Goal: Information Seeking & Learning: Learn about a topic

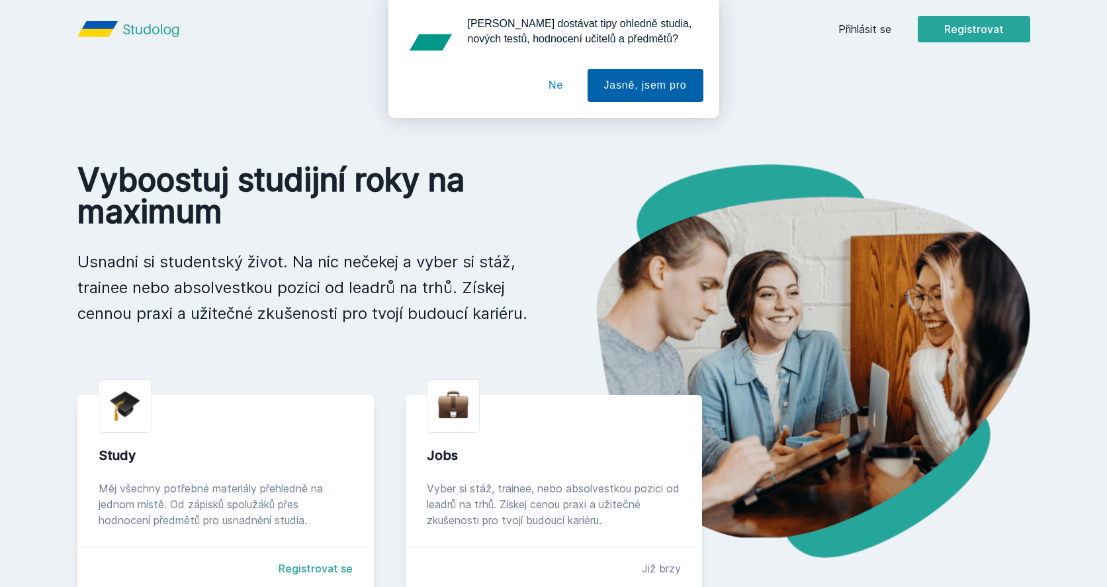
click at [605, 90] on button "Jasně, jsem pro" at bounding box center [645, 85] width 116 height 33
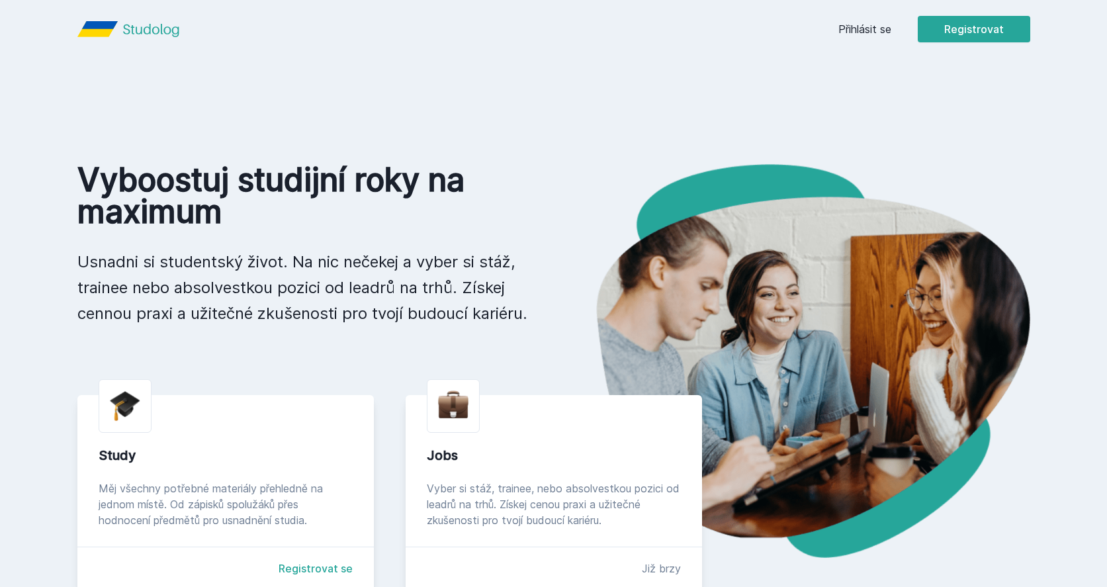
click at [860, 21] on link "Přihlásit se" at bounding box center [864, 29] width 53 height 16
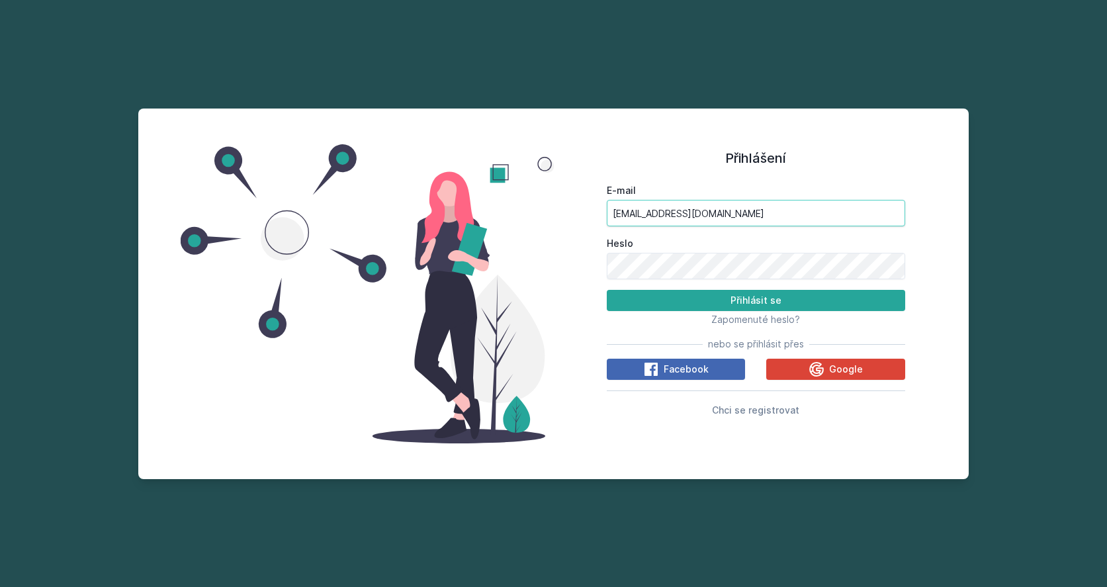
type input "[EMAIL_ADDRESS][DOMAIN_NAME]"
click at [755, 300] on button "Přihlásit se" at bounding box center [756, 300] width 298 height 21
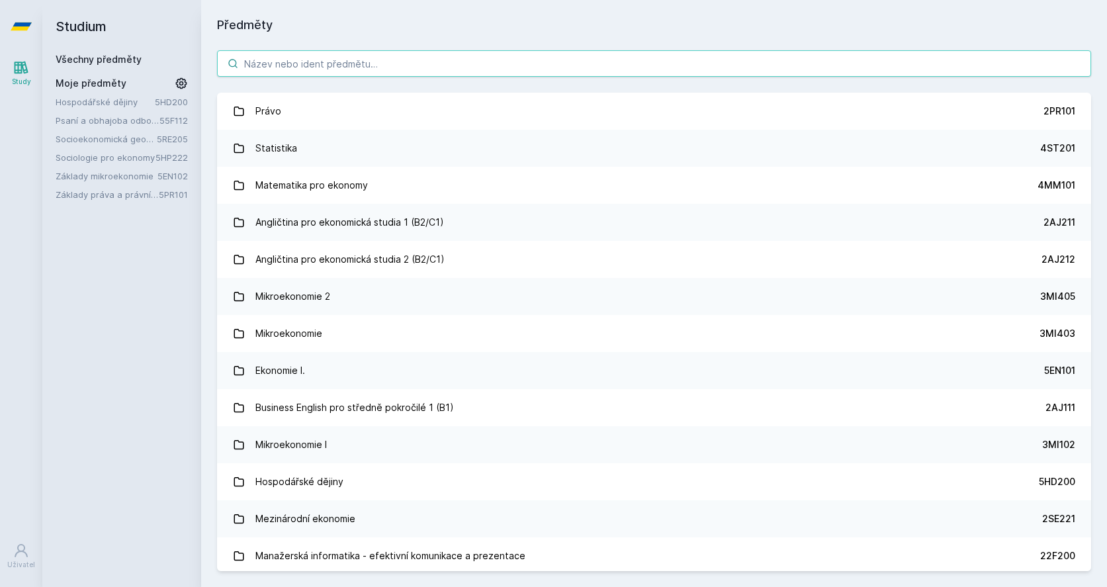
click at [325, 62] on input "search" at bounding box center [654, 63] width 874 height 26
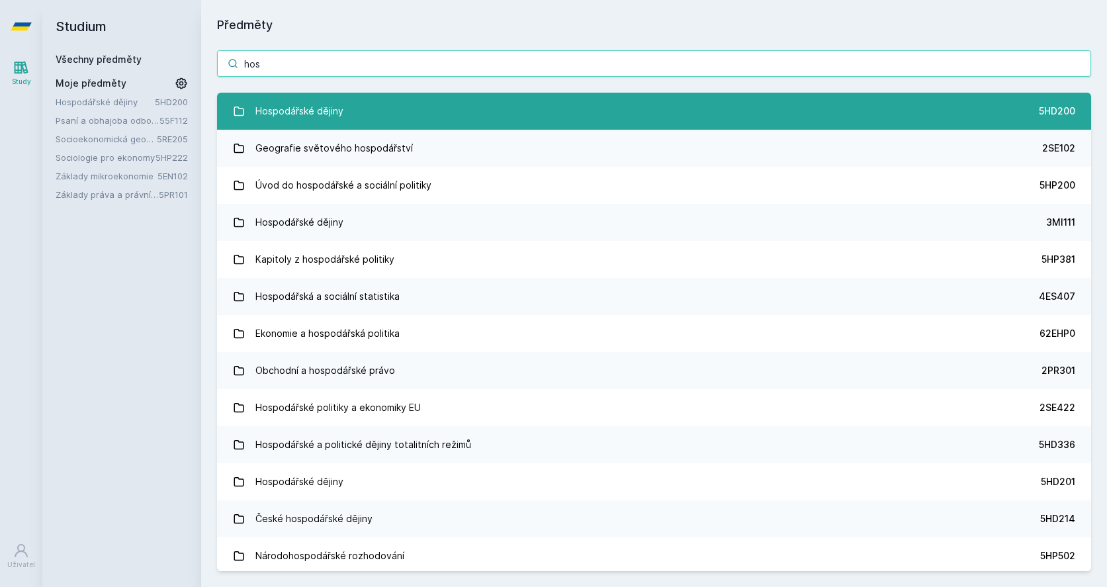
type input "hos"
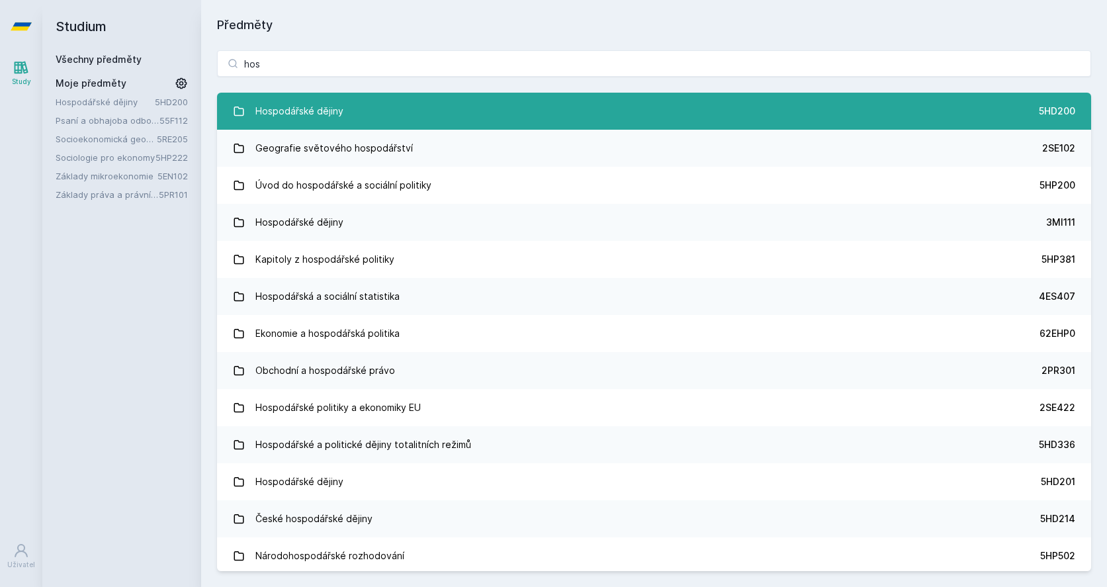
click at [312, 100] on div "Hospodářské dějiny" at bounding box center [299, 111] width 88 height 26
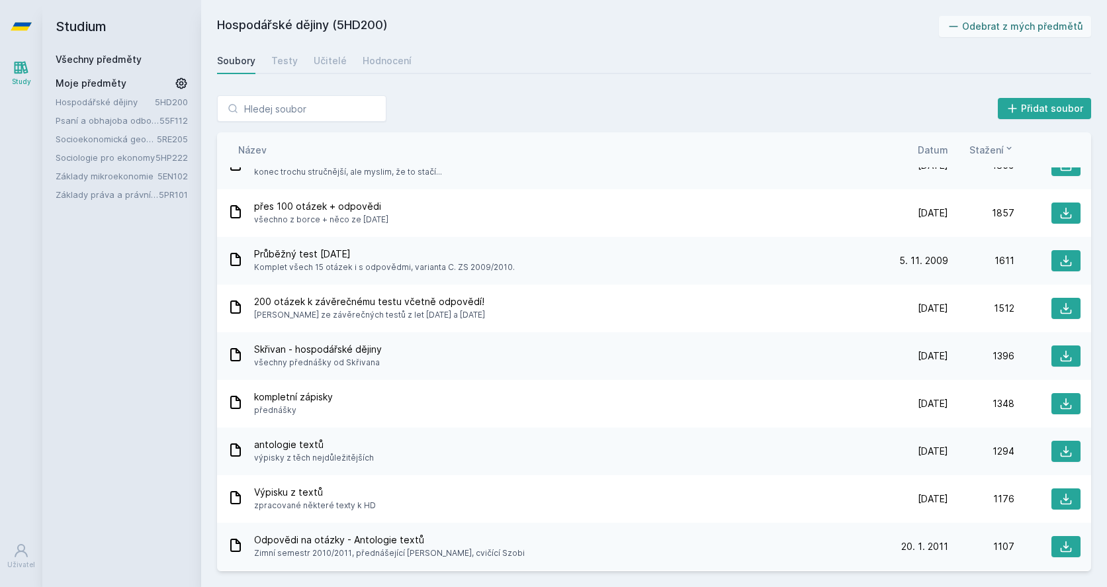
scroll to position [173, 0]
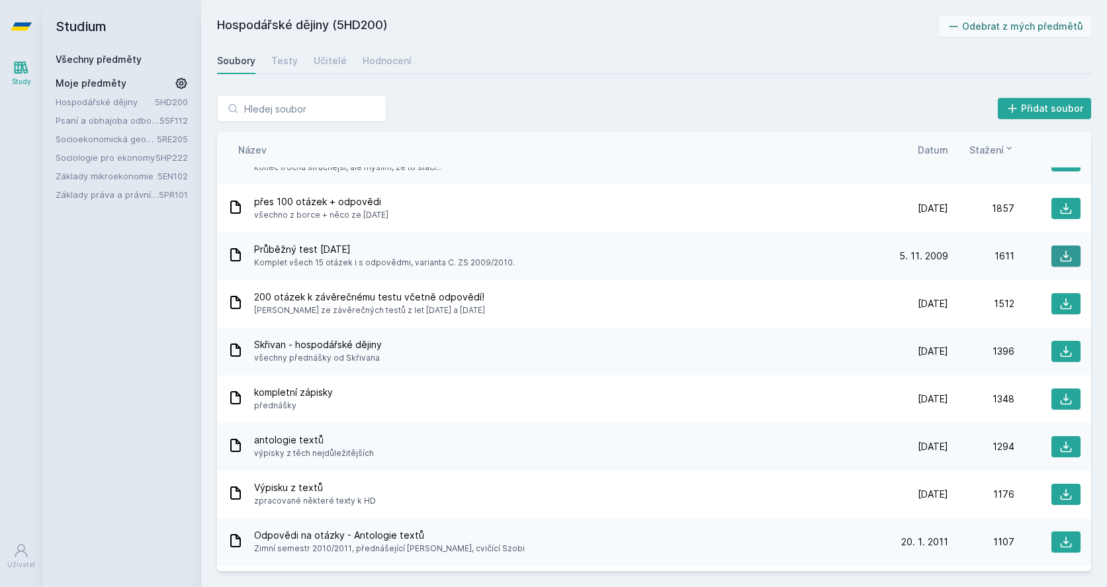
click at [1066, 259] on icon at bounding box center [1065, 255] width 13 height 13
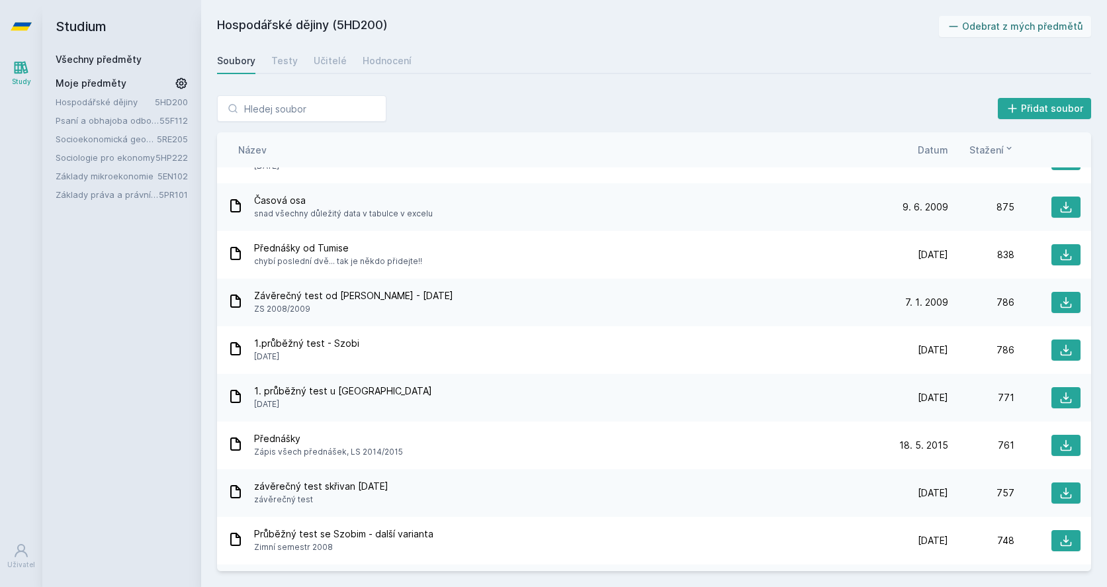
scroll to position [1000, 0]
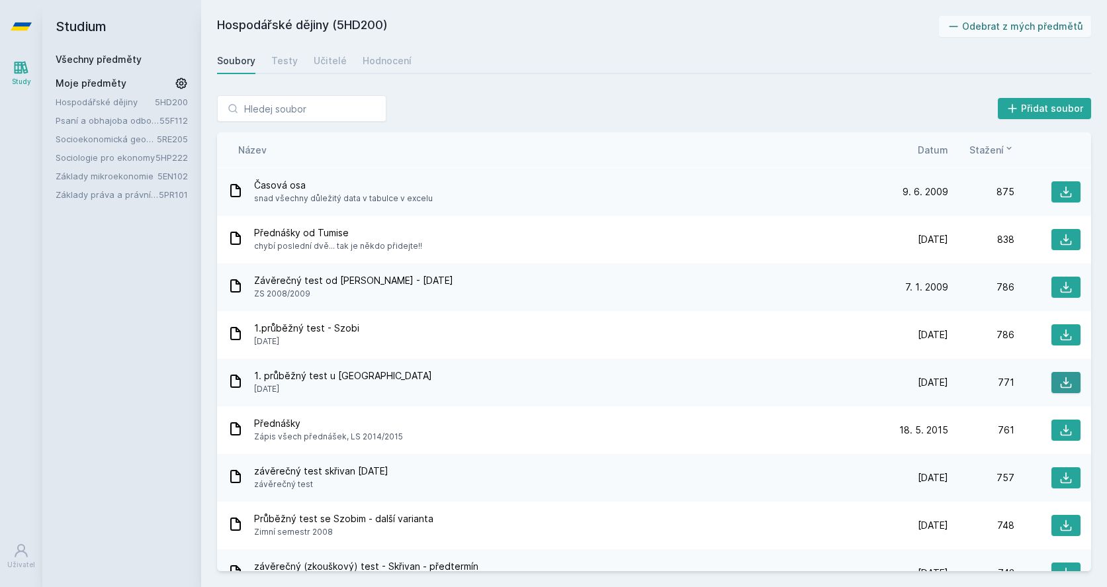
click at [1072, 381] on icon at bounding box center [1065, 382] width 13 height 13
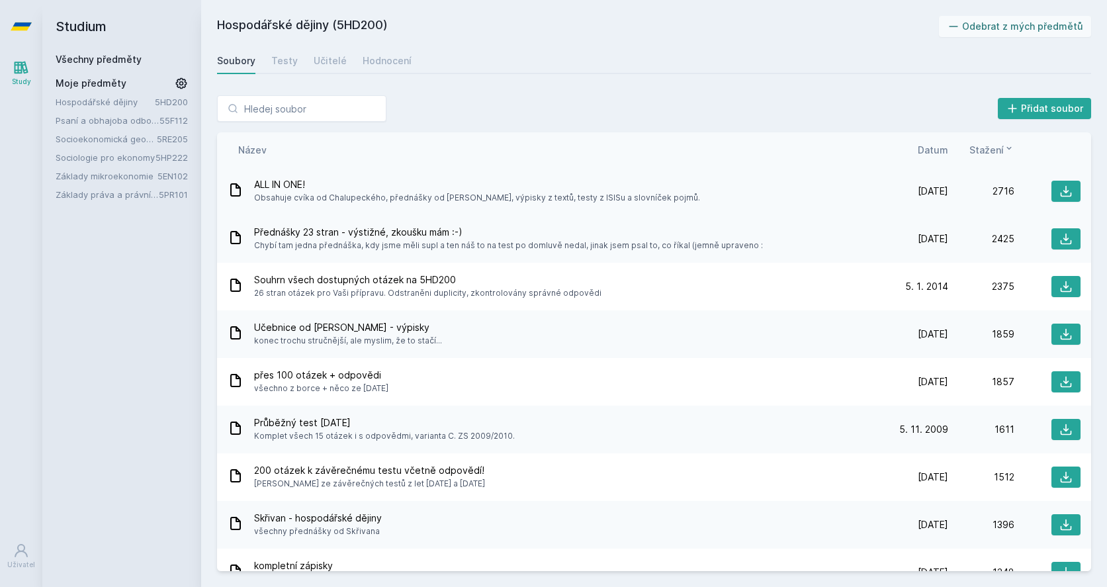
scroll to position [0, 0]
click at [943, 155] on span "Datum" at bounding box center [933, 150] width 30 height 14
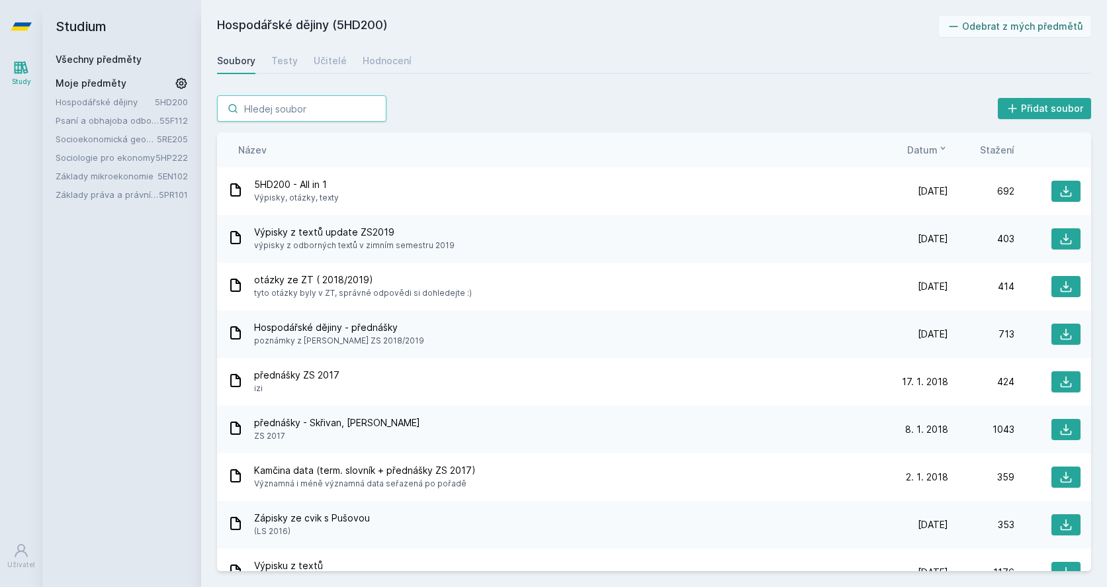
click at [283, 110] on input "search" at bounding box center [301, 108] width 169 height 26
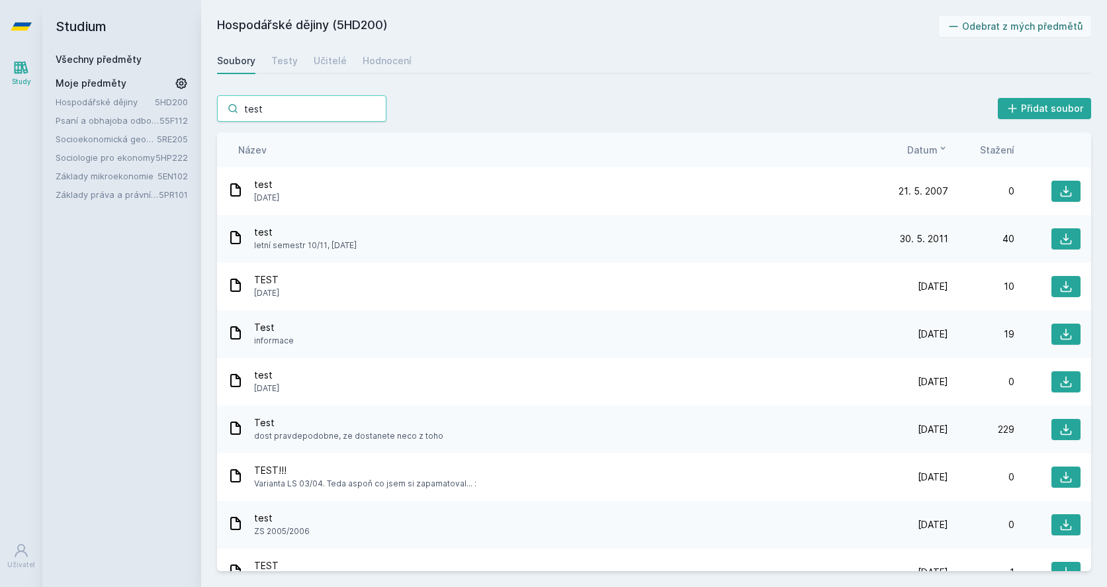
type input "test"
click at [935, 149] on span "Datum" at bounding box center [922, 150] width 30 height 14
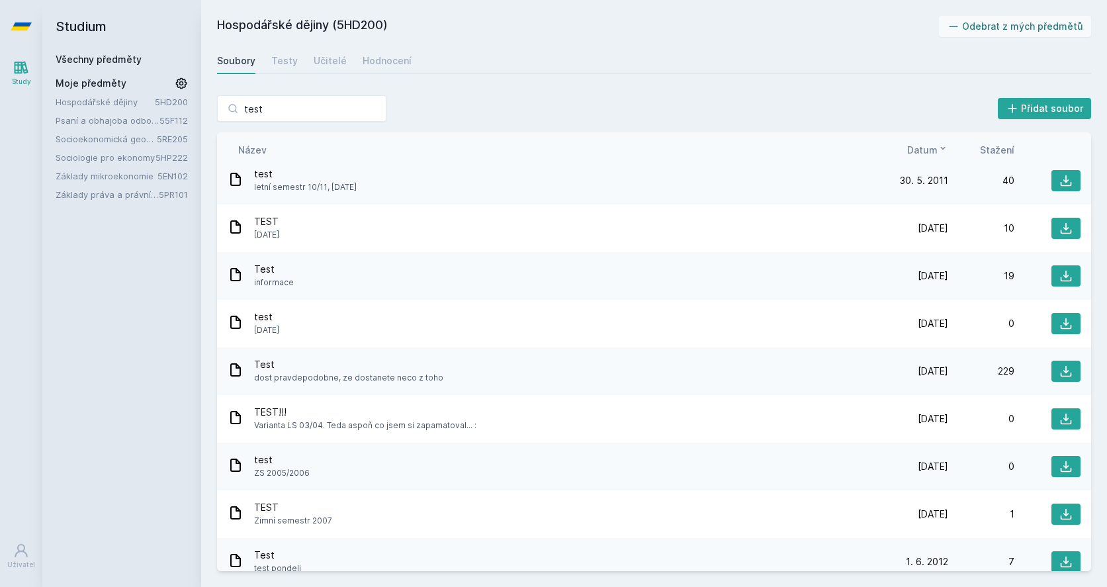
scroll to position [62, 0]
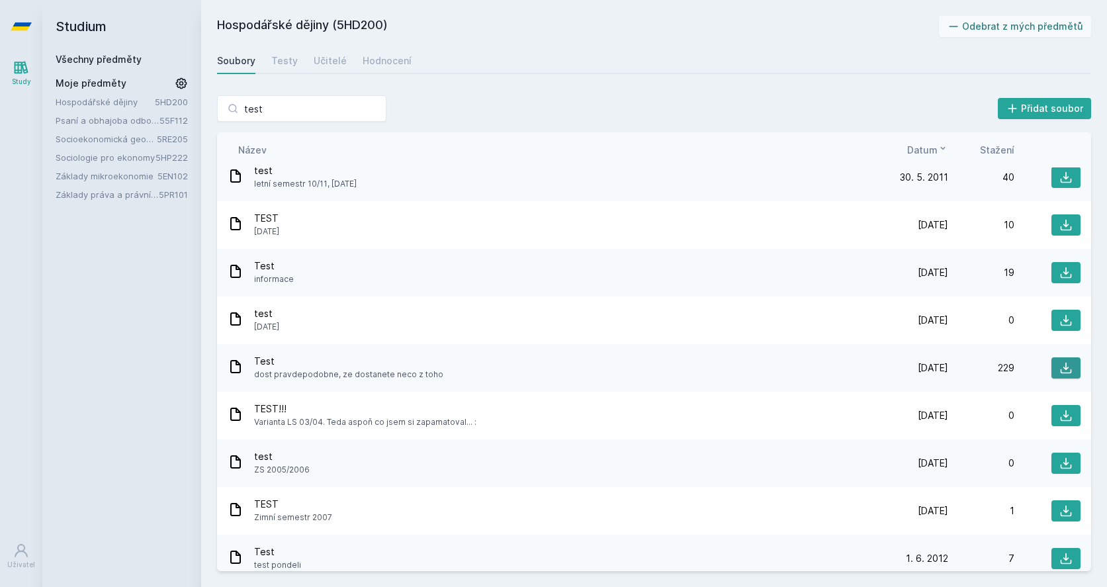
click at [1068, 370] on icon at bounding box center [1065, 367] width 13 height 13
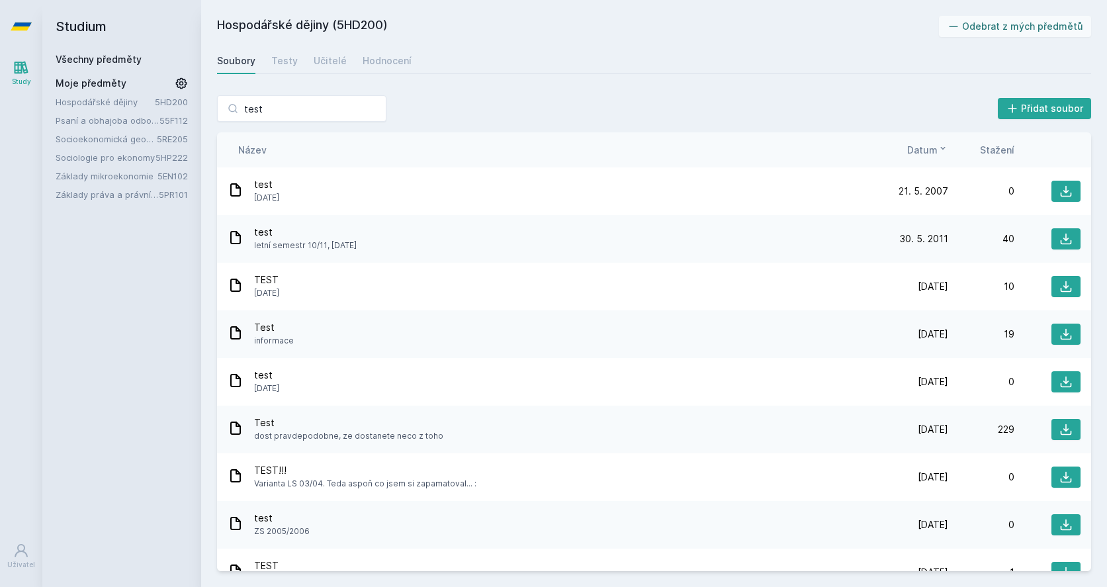
scroll to position [0, 0]
click at [957, 425] on div "229" at bounding box center [981, 429] width 66 height 13
